Goal: Task Accomplishment & Management: Use online tool/utility

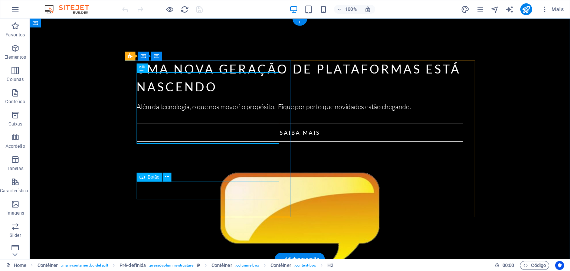
click at [212, 142] on div "SAIBA MAIS" at bounding box center [300, 133] width 327 height 18
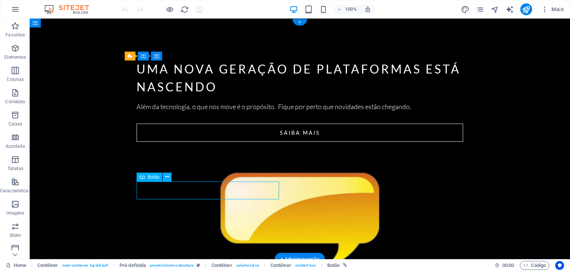
click at [212, 142] on div "SAIBA MAIS" at bounding box center [300, 133] width 327 height 18
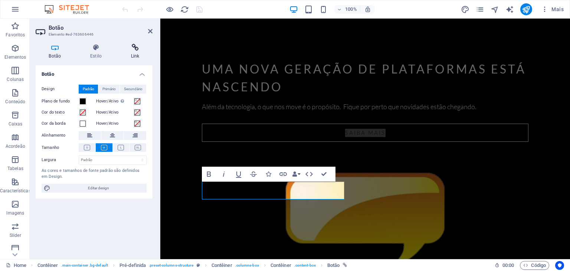
click at [138, 48] on icon at bounding box center [135, 47] width 35 height 7
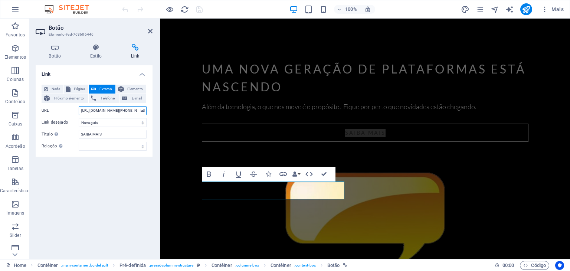
scroll to position [0, 292]
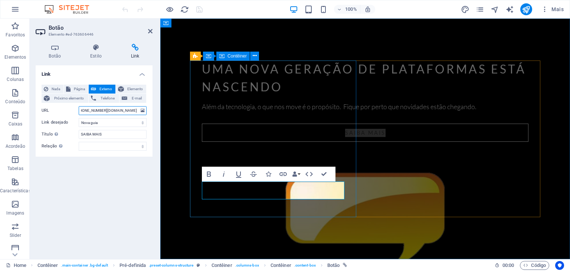
drag, startPoint x: 246, startPoint y: 130, endPoint x: 195, endPoint y: 129, distance: 51.6
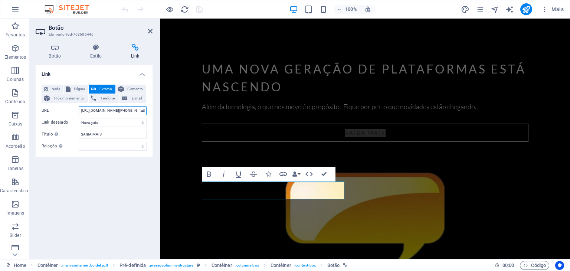
click at [94, 109] on input "[URL][DOMAIN_NAME][PHONE_NUMBER][DOMAIN_NAME]" at bounding box center [113, 110] width 68 height 9
type input "h"
paste input "[URL][DOMAIN_NAME][PHONE_NUMBER][DOMAIN_NAME]"
type input "[URL][DOMAIN_NAME][PHONE_NUMBER][DOMAIN_NAME]"
click at [200, 8] on icon "save" at bounding box center [199, 9] width 9 height 9
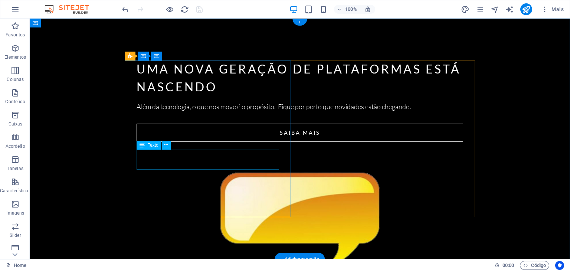
click at [154, 112] on div "Além da tecnologia, o que nos move é o propósito. Fique por perto que novidades…" at bounding box center [300, 107] width 327 height 10
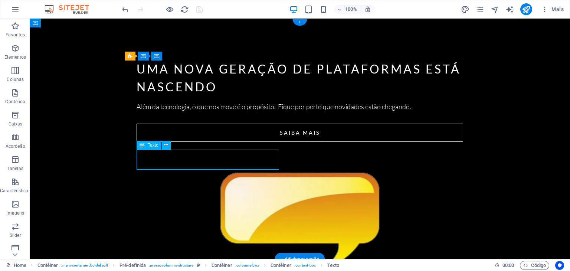
click at [154, 112] on div "Além da tecnologia, o que nos move é o propósito. Fique por perto que novidades…" at bounding box center [300, 107] width 327 height 10
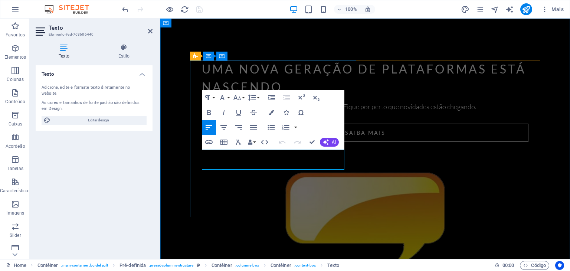
click at [207, 111] on span "Além da tecnologia, o que nos move é o propósito. Fique por perto que novidades…" at bounding box center [339, 106] width 275 height 8
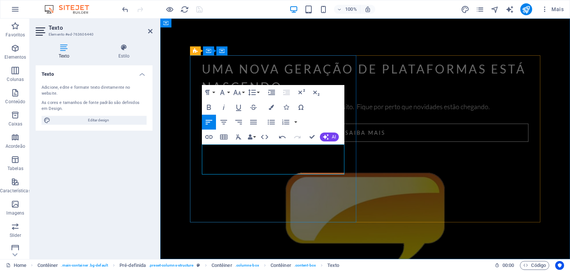
click at [276, 111] on span "Para al ém da tecnologia, o que nos move é o propósito. Fique por perto que nov…" at bounding box center [346, 106] width 288 height 8
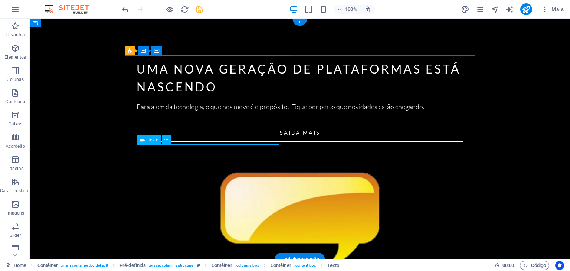
click at [226, 112] on div "Para além da tecnologia, o que nos move é o propósito. Fique por perto que novi…" at bounding box center [300, 107] width 327 height 10
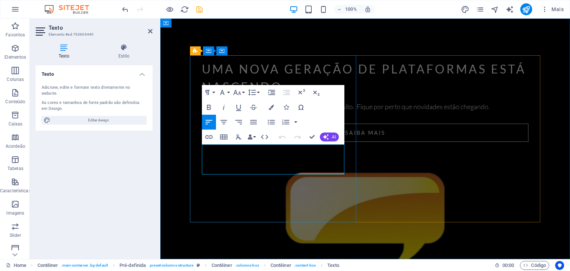
drag, startPoint x: 321, startPoint y: 152, endPoint x: 272, endPoint y: 153, distance: 48.2
click at [272, 111] on span "Para além da tecnologia, o que nos move é o propósito. Fique por perto que novi…" at bounding box center [346, 106] width 288 height 8
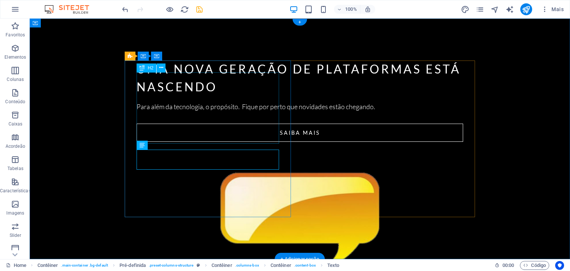
click at [202, 96] on div "Uma nova geração de plataformas está nascendo" at bounding box center [300, 78] width 327 height 36
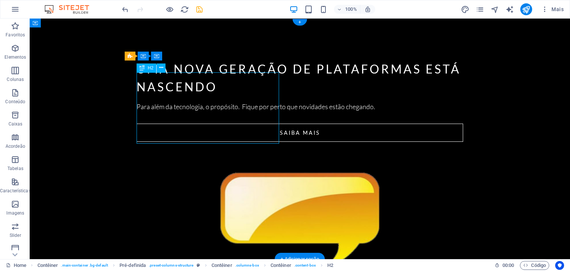
click at [202, 96] on div "Uma nova geração de plataformas está nascendo" at bounding box center [300, 78] width 327 height 36
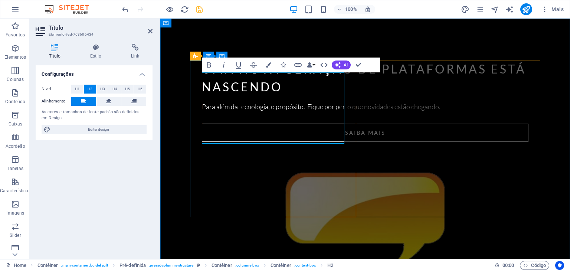
click at [303, 96] on h2 "Uma nova geração de plataformas está nascendo" at bounding box center [365, 78] width 327 height 36
click at [205, 81] on h2 "Uma nova geração de plataformas inteligentes" at bounding box center [365, 78] width 327 height 36
click at [238, 78] on h2 "Uma nova geração de plataformas inteligentes" at bounding box center [365, 78] width 327 height 36
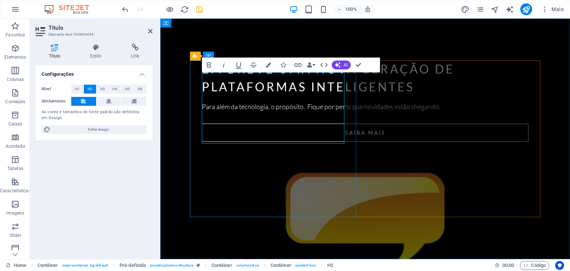
click at [279, 81] on h2 "em breve uma nova geração de plataformas inteligentes" at bounding box center [365, 78] width 327 height 36
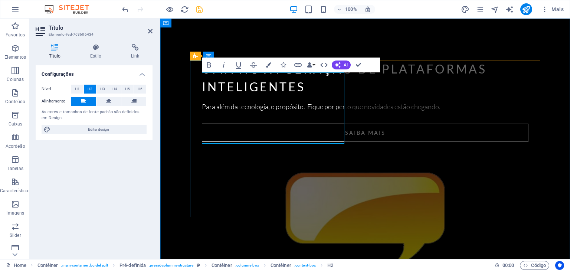
click at [309, 96] on h2 "uma nova geração de plataformas inteligentes" at bounding box center [365, 78] width 327 height 36
click at [266, 112] on div "Para além da tecnologia, o propósito. Fique por perto que novidades estão chega…" at bounding box center [365, 107] width 327 height 10
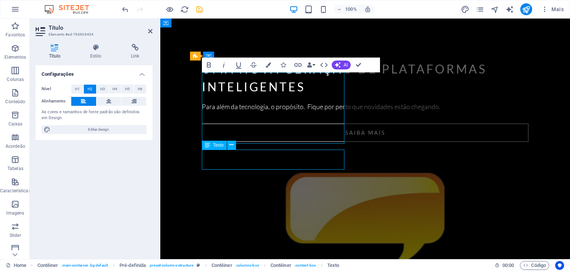
click at [266, 112] on div "Para além da tecnologia, o propósito. Fique por perto que novidades estão chega…" at bounding box center [365, 107] width 327 height 10
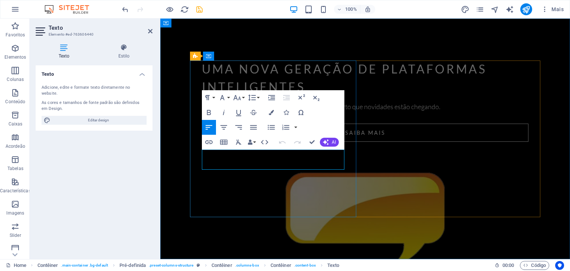
drag, startPoint x: 274, startPoint y: 154, endPoint x: 203, endPoint y: 155, distance: 71.6
click at [203, 111] on span "Para além da tecnologia, o propósito. Fique por perto que novidades estão chega…" at bounding box center [321, 106] width 239 height 8
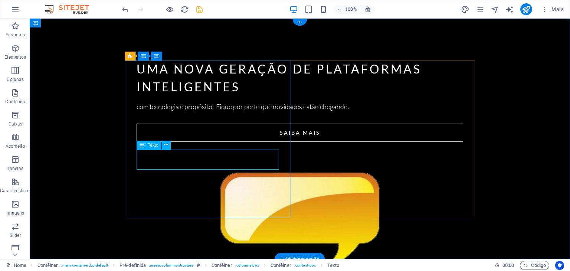
click at [178, 112] on div "com tecnologia e propósito. Fique por perto que novidades estão chegando." at bounding box center [300, 107] width 327 height 10
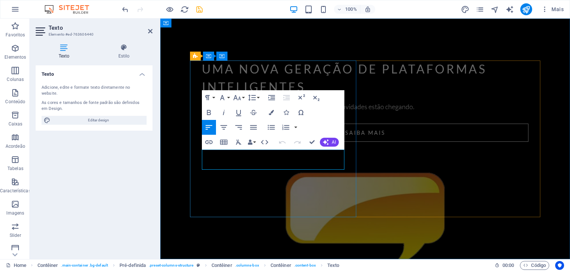
click at [213, 111] on span "com tecnologia e propósito. Fique por perto que novidades estão chegando." at bounding box center [308, 106] width 213 height 8
click at [244, 111] on span "com tecnologia e propósito. Fique por perto que novidades estão chegando." at bounding box center [308, 106] width 213 height 8
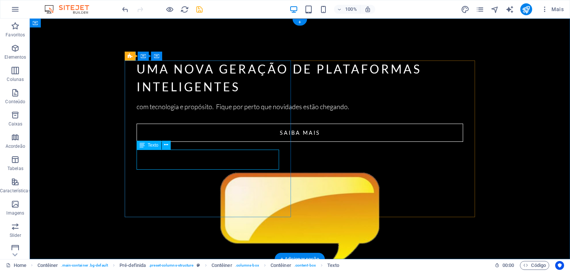
click at [157, 112] on div "com tecnologia e propósito. Fique por perto que novidades estão chegando." at bounding box center [300, 107] width 327 height 10
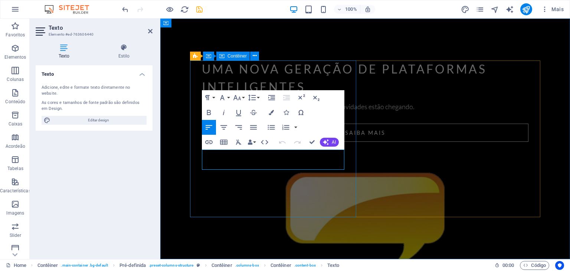
drag, startPoint x: 213, startPoint y: 155, endPoint x: 201, endPoint y: 156, distance: 12.3
click at [201, 156] on div "uma nova geração de plataformas inteligentes com tecnologia e propósito. Fique …" at bounding box center [365, 103] width 350 height 111
click at [245, 111] on span "com tecnologia e propósito. Fique por perto que novidades estão chegando." at bounding box center [308, 106] width 213 height 8
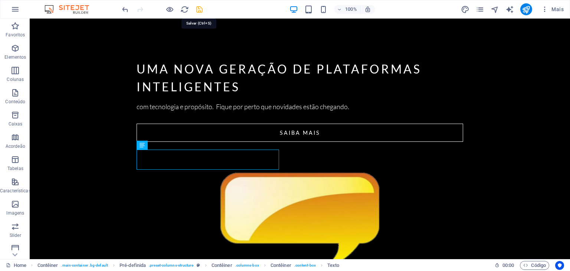
click at [196, 10] on icon "save" at bounding box center [199, 9] width 9 height 9
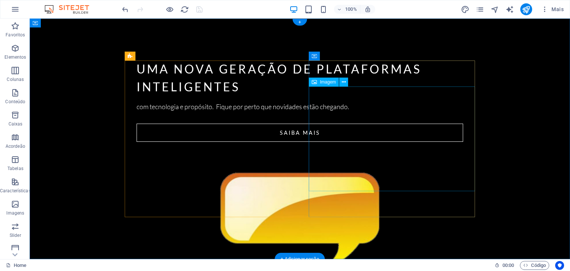
click at [343, 168] on figure at bounding box center [300, 220] width 350 height 105
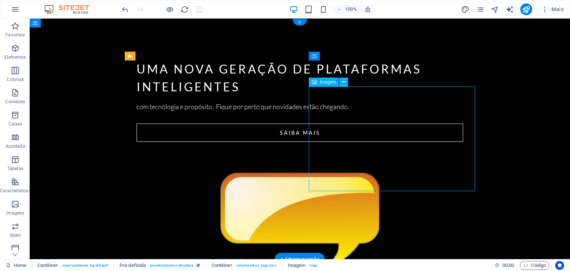
click at [343, 168] on figure at bounding box center [300, 220] width 350 height 105
select select "px"
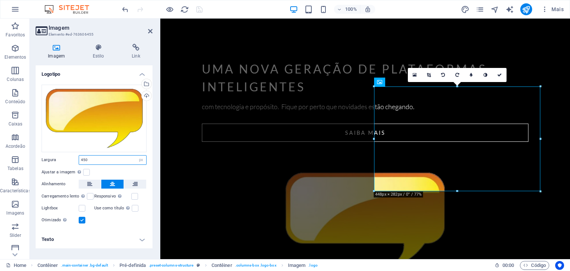
drag, startPoint x: 90, startPoint y: 158, endPoint x: 74, endPoint y: 162, distance: 16.3
click at [74, 162] on div "Largura 450 Padrão automático px rem % em vh vw" at bounding box center [94, 160] width 105 height 10
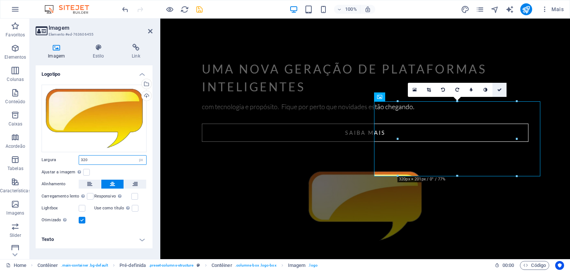
type input "320"
click at [500, 88] on icon at bounding box center [499, 90] width 4 height 4
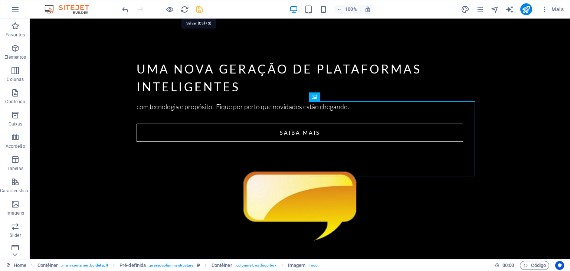
click at [200, 12] on icon "save" at bounding box center [199, 9] width 9 height 9
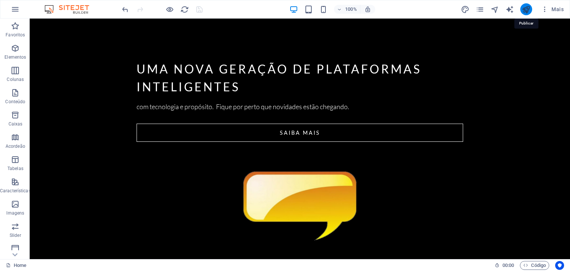
click at [528, 8] on icon "publish" at bounding box center [526, 9] width 9 height 9
